Goal: Use online tool/utility: Utilize a website feature to perform a specific function

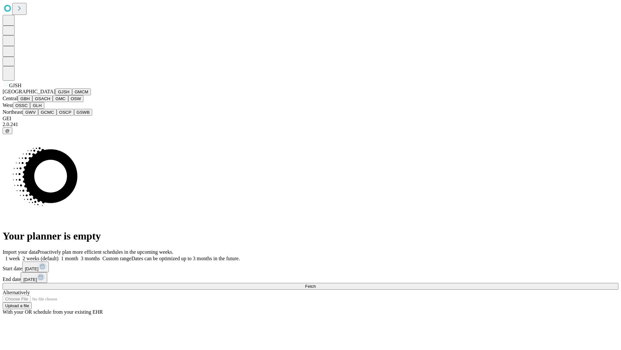
click at [55, 95] on button "GJSH" at bounding box center [63, 91] width 17 height 7
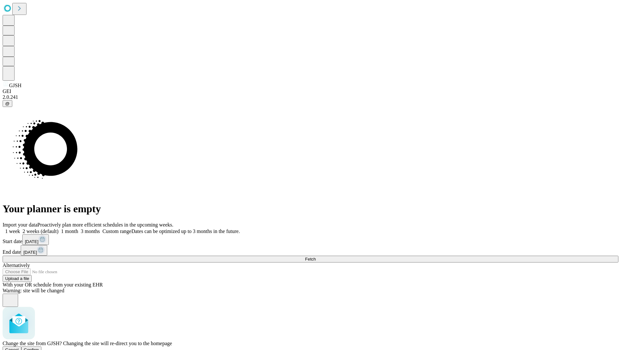
click at [39, 347] on span "Confirm" at bounding box center [31, 349] width 15 height 5
click at [59, 228] on label "2 weeks (default)" at bounding box center [39, 231] width 39 height 6
click at [316, 256] on span "Fetch" at bounding box center [310, 258] width 11 height 5
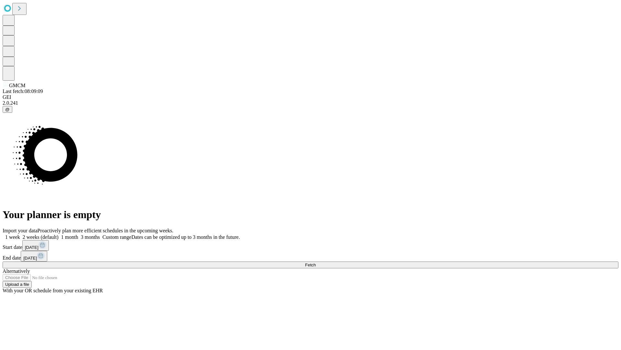
click at [316, 262] on span "Fetch" at bounding box center [310, 264] width 11 height 5
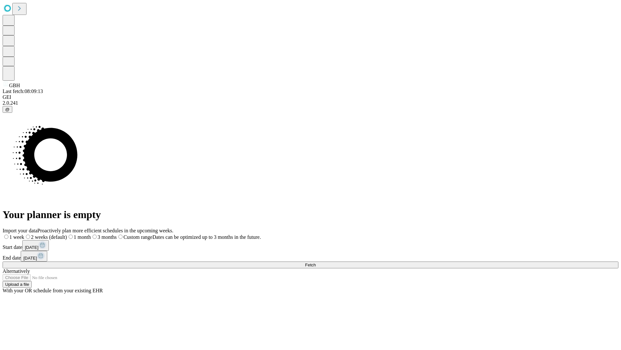
click at [67, 234] on label "2 weeks (default)" at bounding box center [45, 237] width 43 height 6
click at [316, 262] on span "Fetch" at bounding box center [310, 264] width 11 height 5
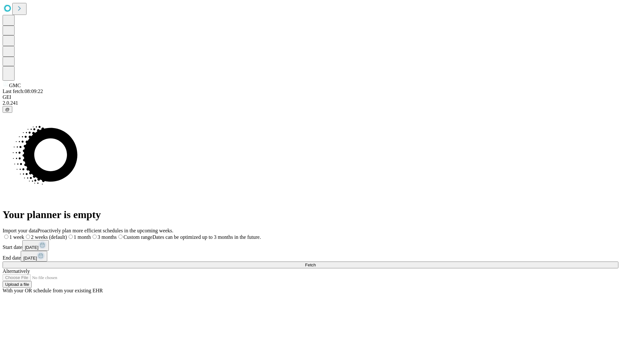
click at [67, 234] on label "2 weeks (default)" at bounding box center [45, 237] width 43 height 6
click at [316, 262] on span "Fetch" at bounding box center [310, 264] width 11 height 5
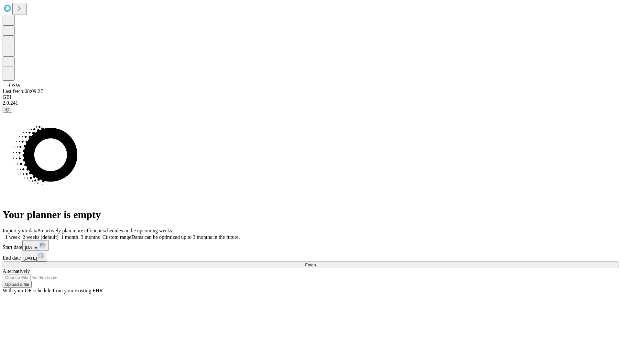
click at [59, 234] on label "2 weeks (default)" at bounding box center [39, 237] width 39 height 6
click at [316, 262] on span "Fetch" at bounding box center [310, 264] width 11 height 5
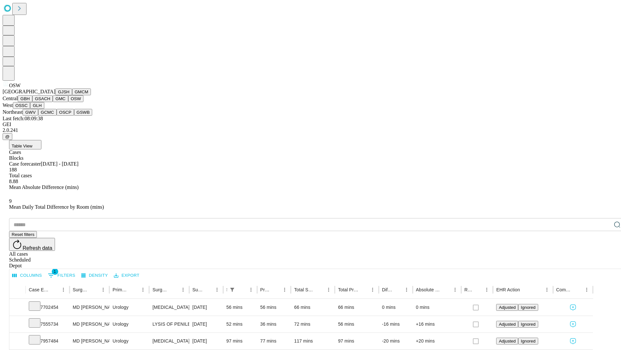
click at [30, 109] on button "OSSC" at bounding box center [21, 105] width 17 height 7
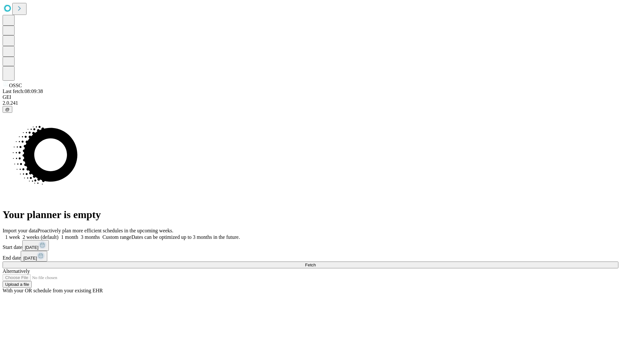
click at [59, 234] on label "2 weeks (default)" at bounding box center [39, 237] width 39 height 6
click at [316, 262] on span "Fetch" at bounding box center [310, 264] width 11 height 5
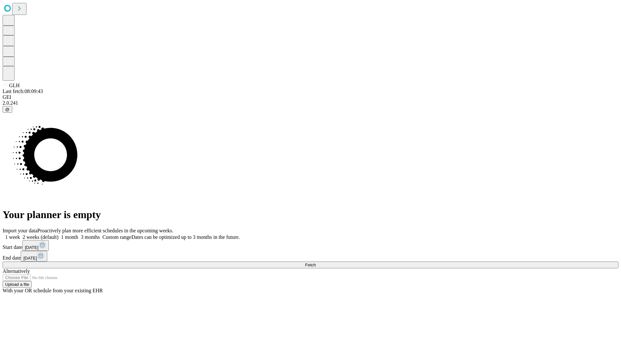
click at [59, 234] on label "2 weeks (default)" at bounding box center [39, 237] width 39 height 6
click at [316, 262] on span "Fetch" at bounding box center [310, 264] width 11 height 5
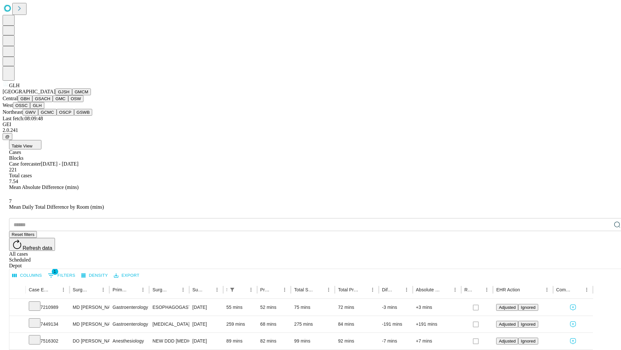
click at [38, 116] on button "GWV" at bounding box center [31, 112] width 16 height 7
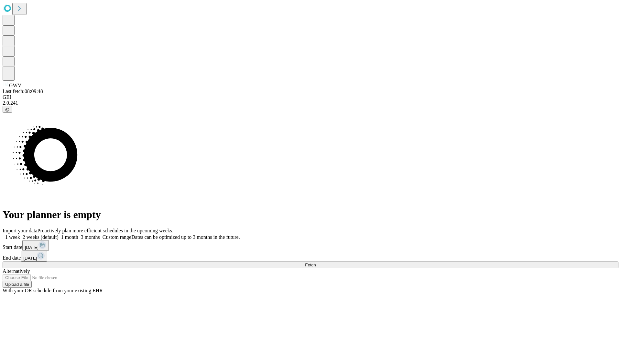
click at [59, 234] on label "2 weeks (default)" at bounding box center [39, 237] width 39 height 6
click at [316, 262] on span "Fetch" at bounding box center [310, 264] width 11 height 5
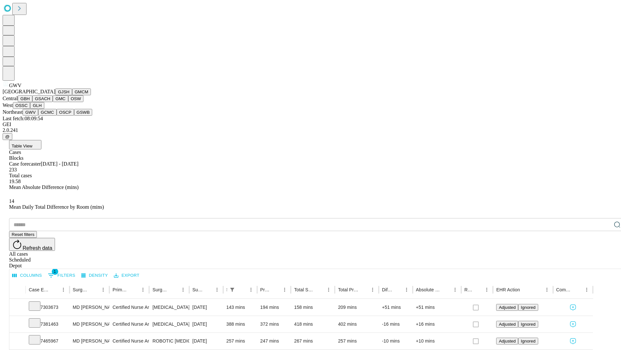
click at [50, 116] on button "GCMC" at bounding box center [47, 112] width 18 height 7
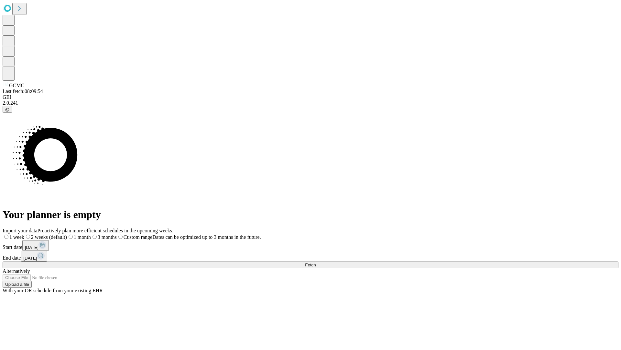
click at [67, 234] on label "2 weeks (default)" at bounding box center [45, 237] width 43 height 6
click at [316, 262] on span "Fetch" at bounding box center [310, 264] width 11 height 5
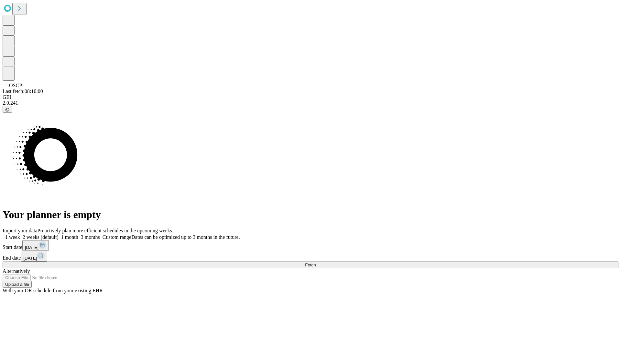
click at [59, 234] on label "2 weeks (default)" at bounding box center [39, 237] width 39 height 6
click at [316, 262] on span "Fetch" at bounding box center [310, 264] width 11 height 5
